Goal: Check status: Check status

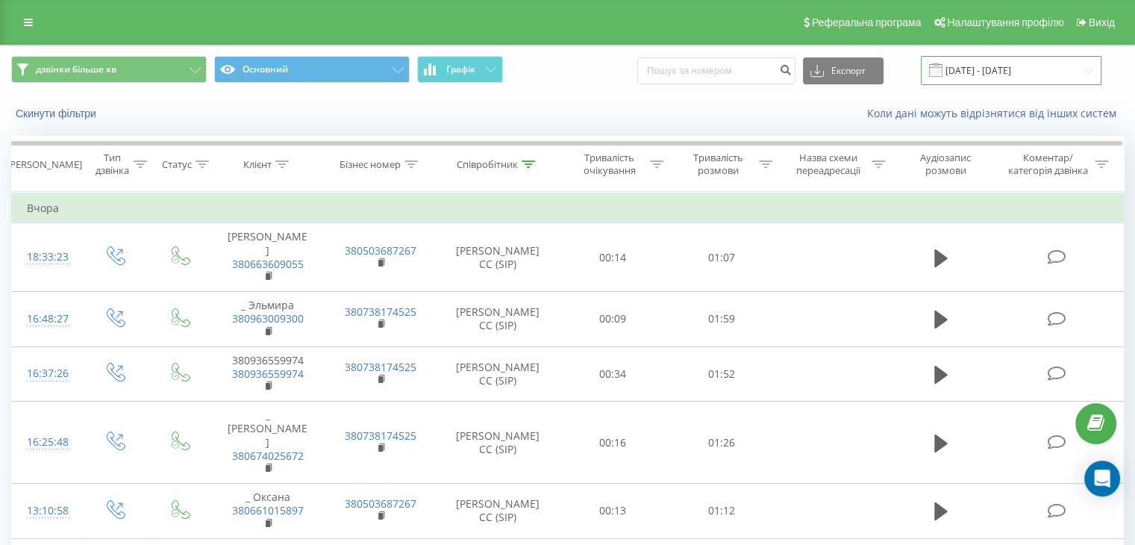
click at [987, 73] on input "[DATE] - [DATE]" at bounding box center [1011, 70] width 181 height 29
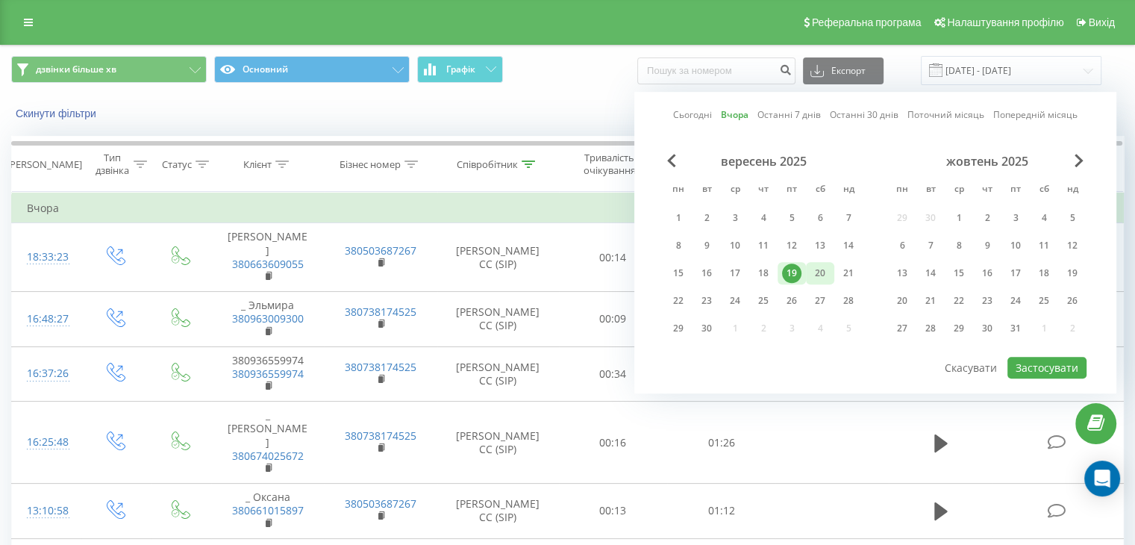
click at [818, 273] on div "20" at bounding box center [819, 272] width 19 height 19
click at [1062, 362] on button "Застосувати" at bounding box center [1046, 368] width 79 height 22
type input "[DATE] - [DATE]"
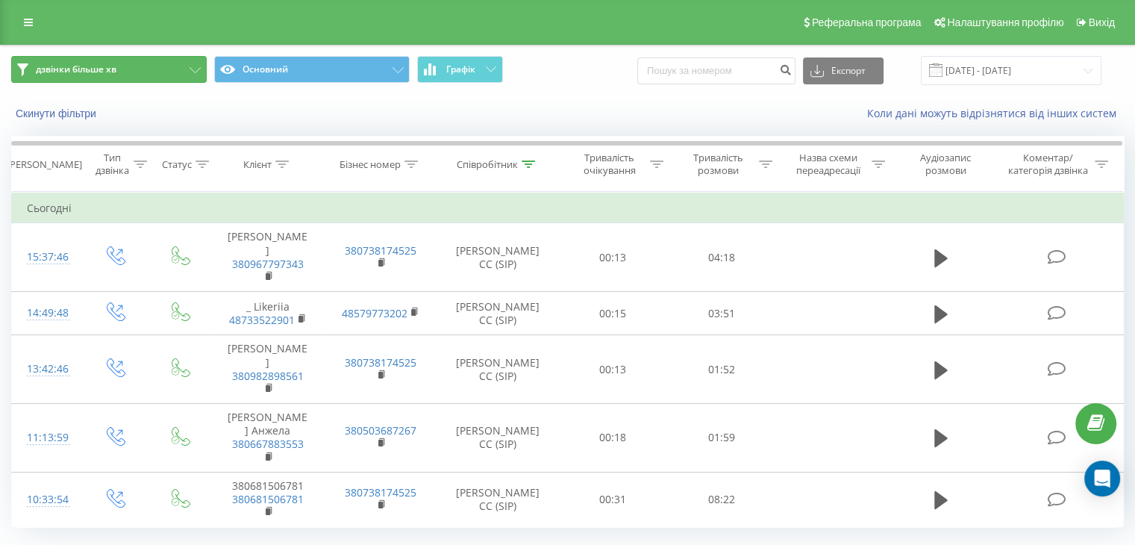
click at [182, 69] on button "дзвінки більше хв" at bounding box center [108, 69] width 195 height 27
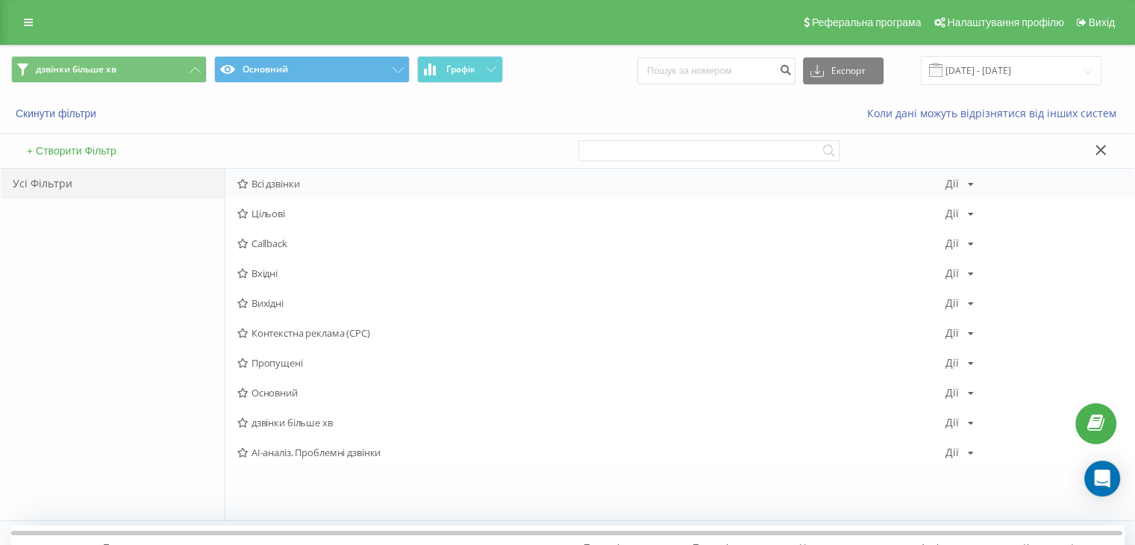
click at [283, 178] on span "Всі дзвінки" at bounding box center [591, 183] width 708 height 10
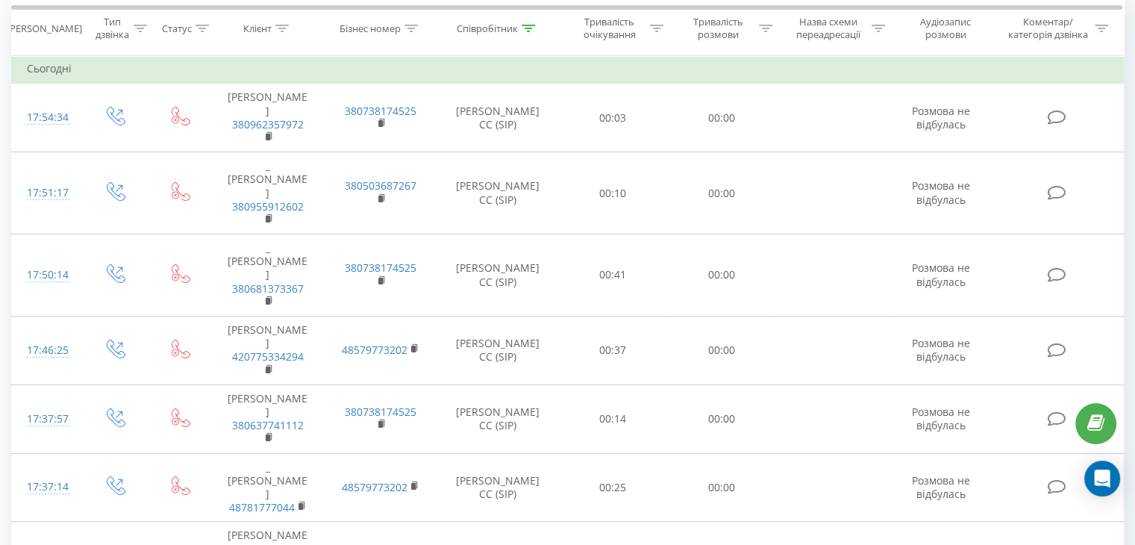
scroll to position [23, 0]
